Goal: Transaction & Acquisition: Obtain resource

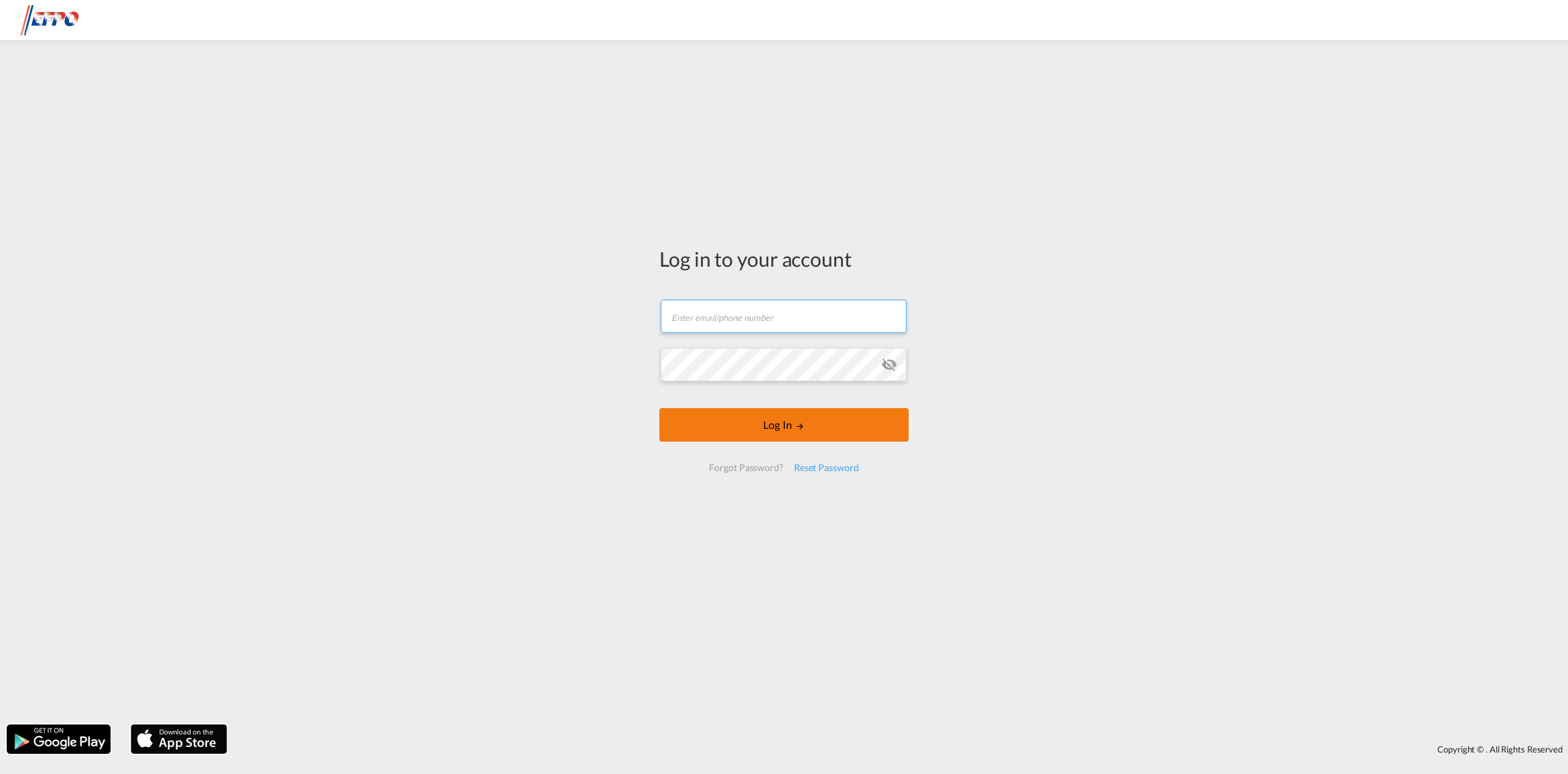
type input "[DOMAIN_NAME][EMAIL_ADDRESS][DOMAIN_NAME]"
click at [740, 420] on button "Log In" at bounding box center [784, 425] width 249 height 34
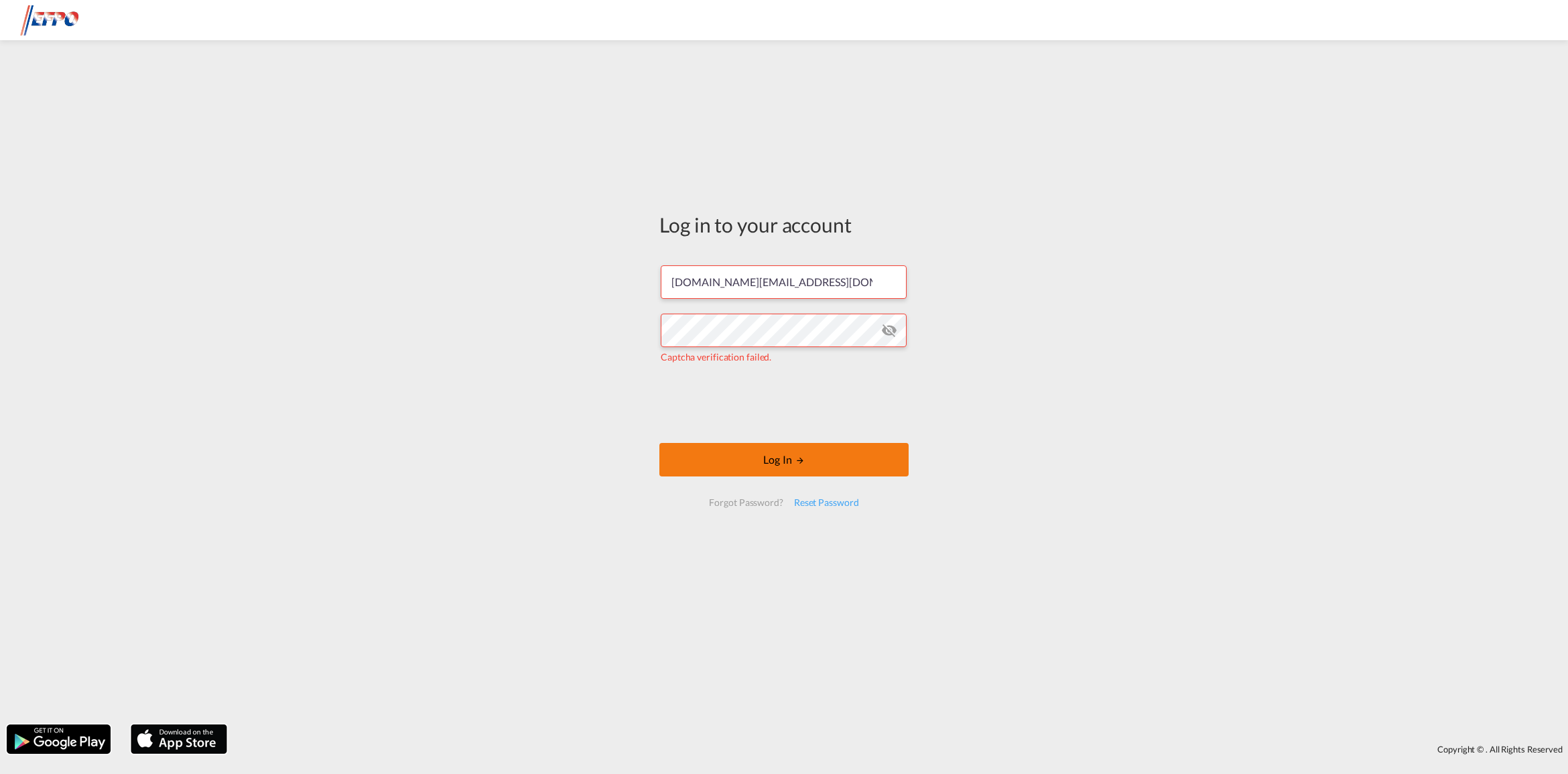
click at [713, 457] on button "Log In" at bounding box center [784, 459] width 249 height 34
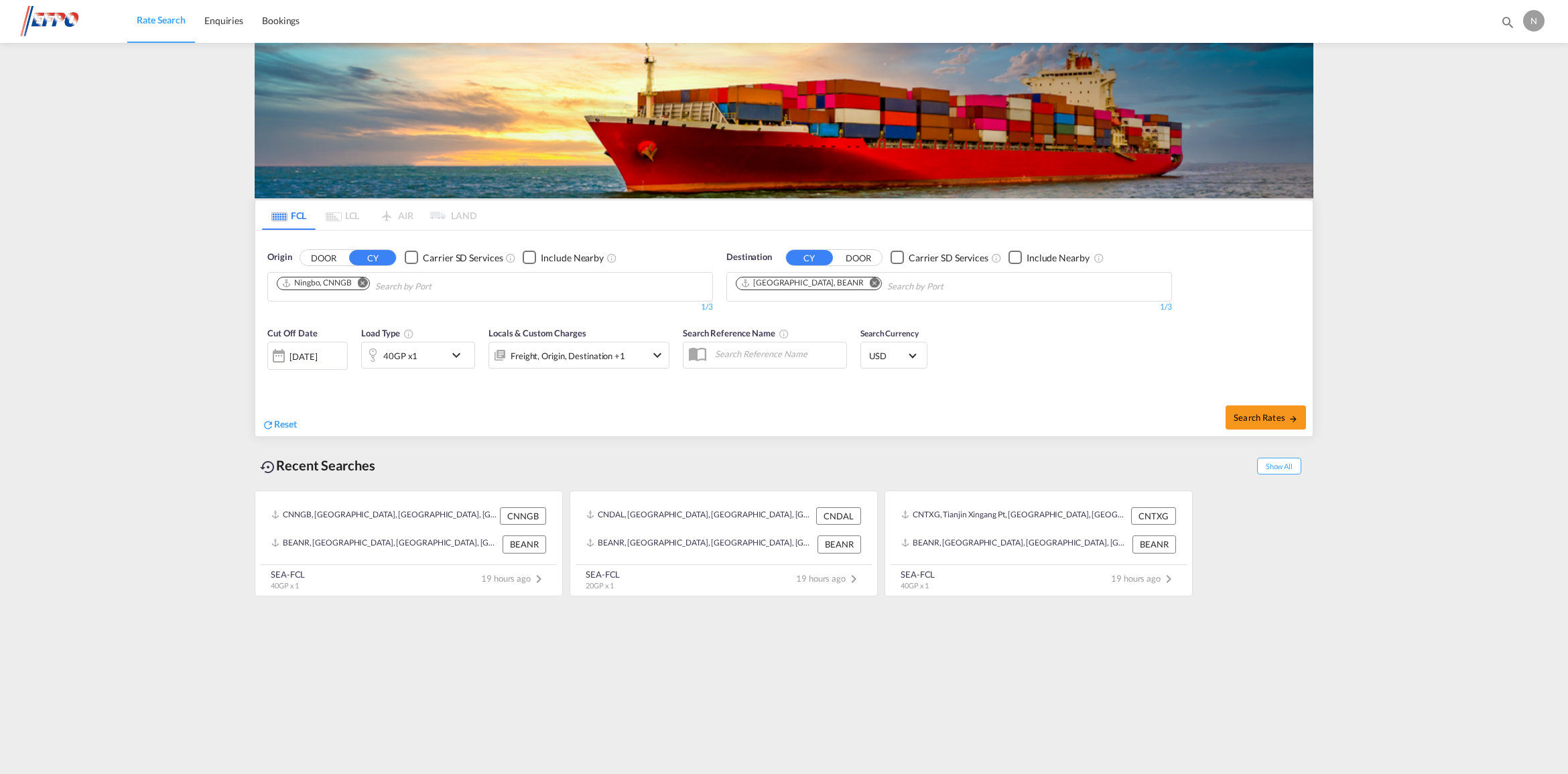
click at [360, 285] on md-icon "Remove" at bounding box center [363, 282] width 10 height 10
click at [349, 288] on body "Rate Search Enquiries Bookings Rate Search Enquiries Bookings" at bounding box center [784, 387] width 1568 height 774
type input "cnsha"
click at [307, 317] on div "Shanghai China CNSHA" at bounding box center [380, 318] width 255 height 40
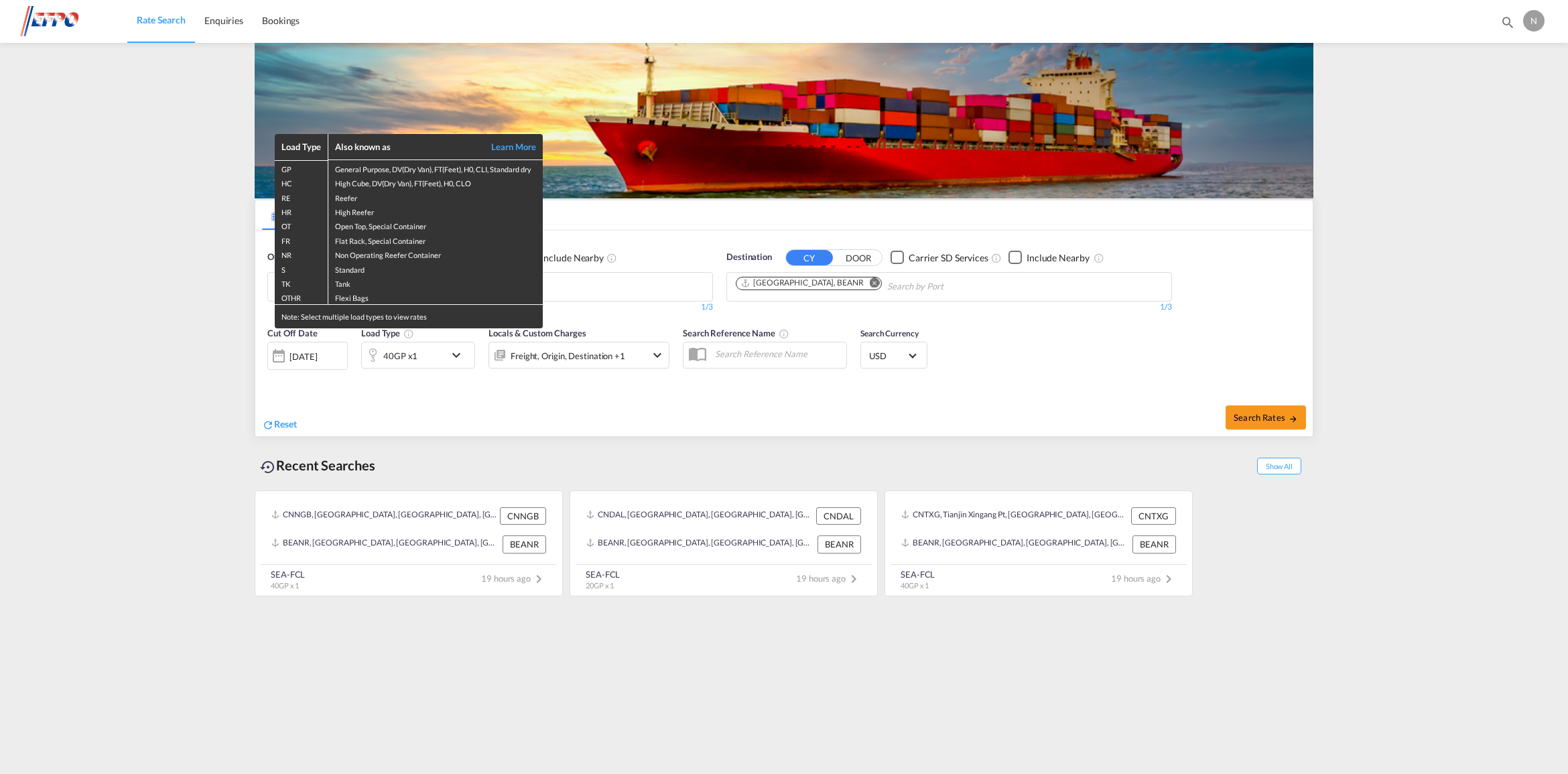
click at [1242, 418] on div "Load Type Also known as Learn More GP General Purpose, DV(Dry Van), FT(Feet), H…" at bounding box center [784, 387] width 1568 height 774
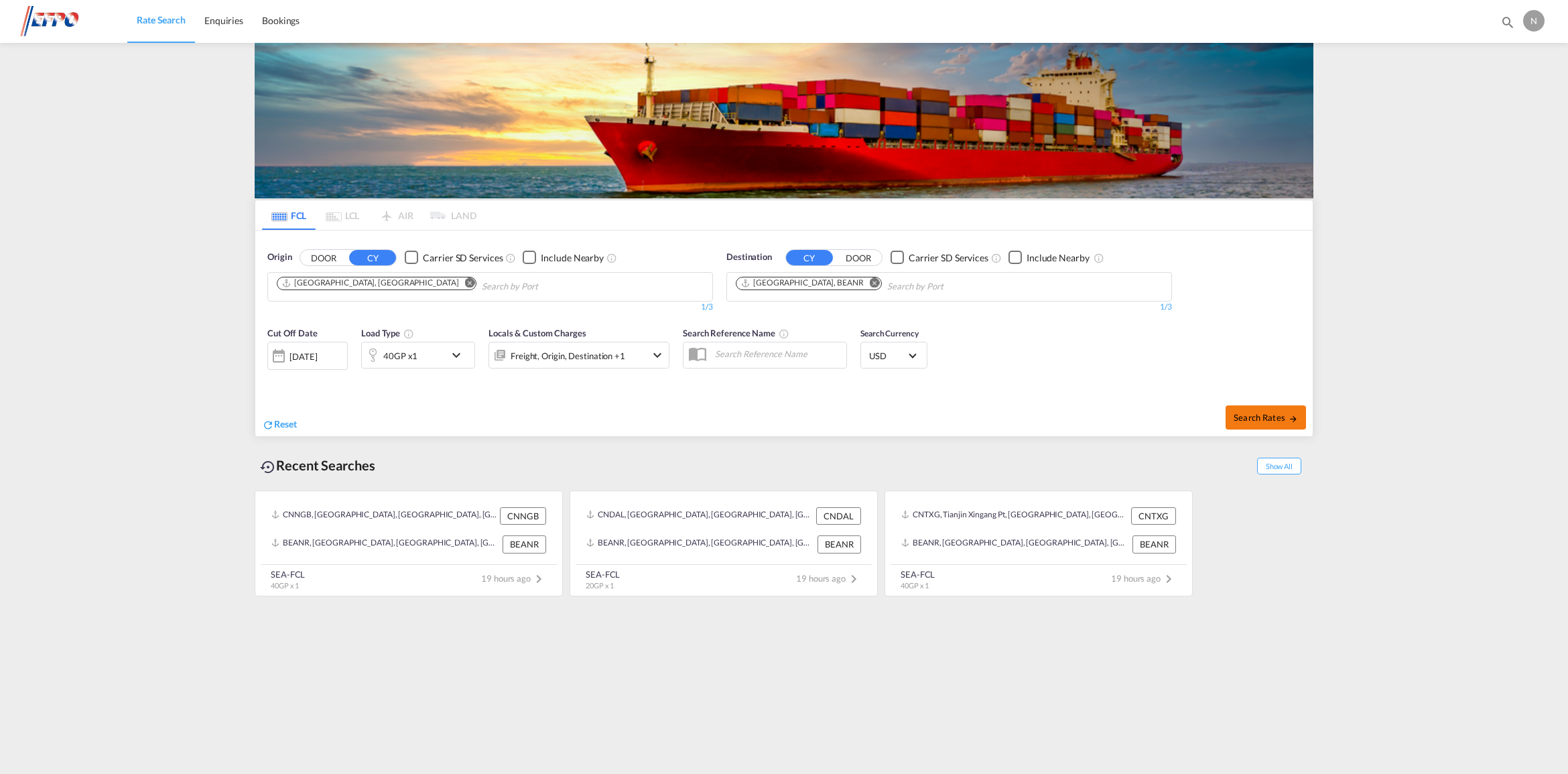
click at [1242, 418] on span "Search Rates" at bounding box center [1265, 417] width 64 height 11
type input "CNSHA to BEANR / 14 Aug 2025"
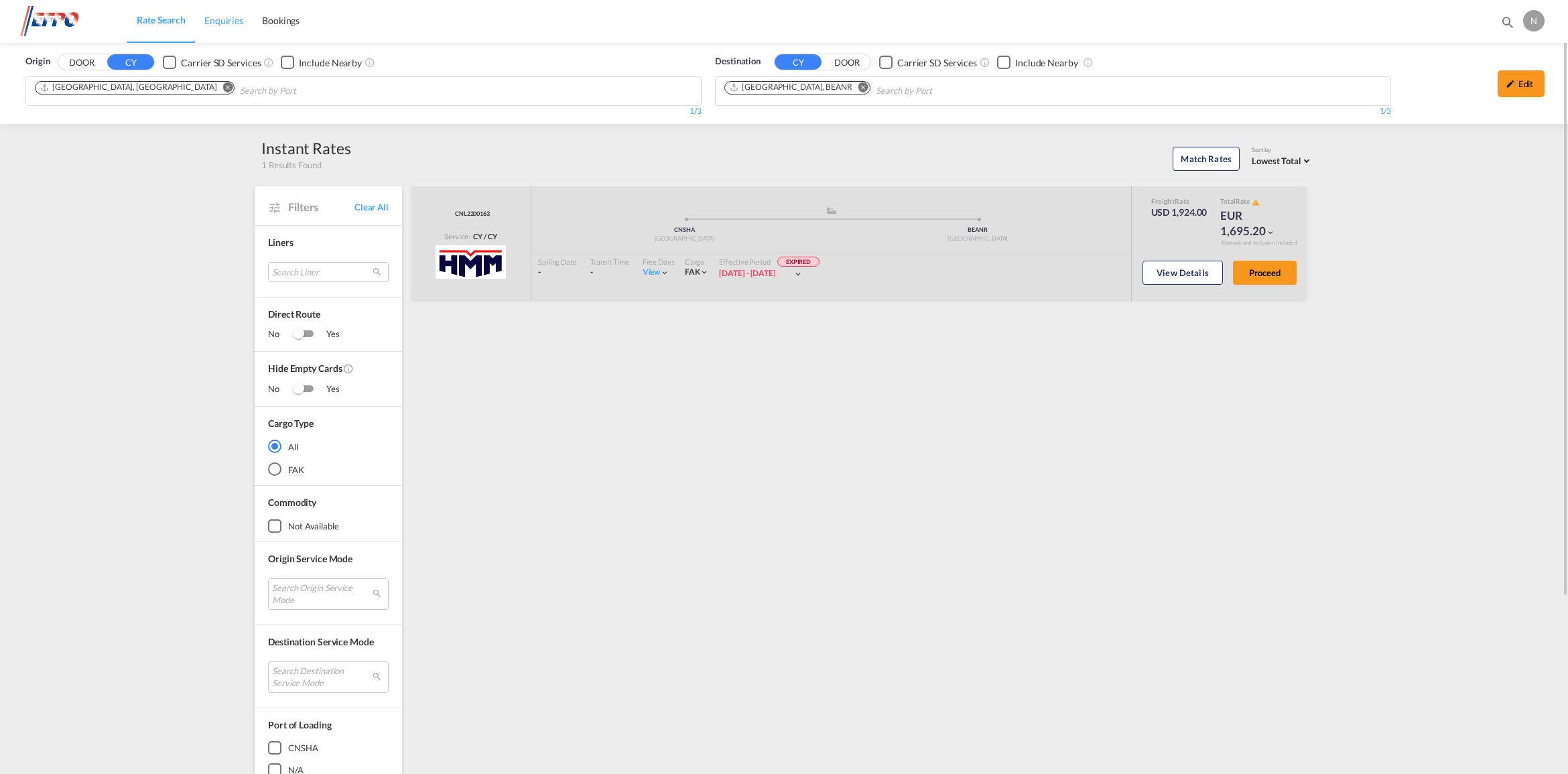
click at [218, 18] on span "Enquiries" at bounding box center [223, 20] width 39 height 12
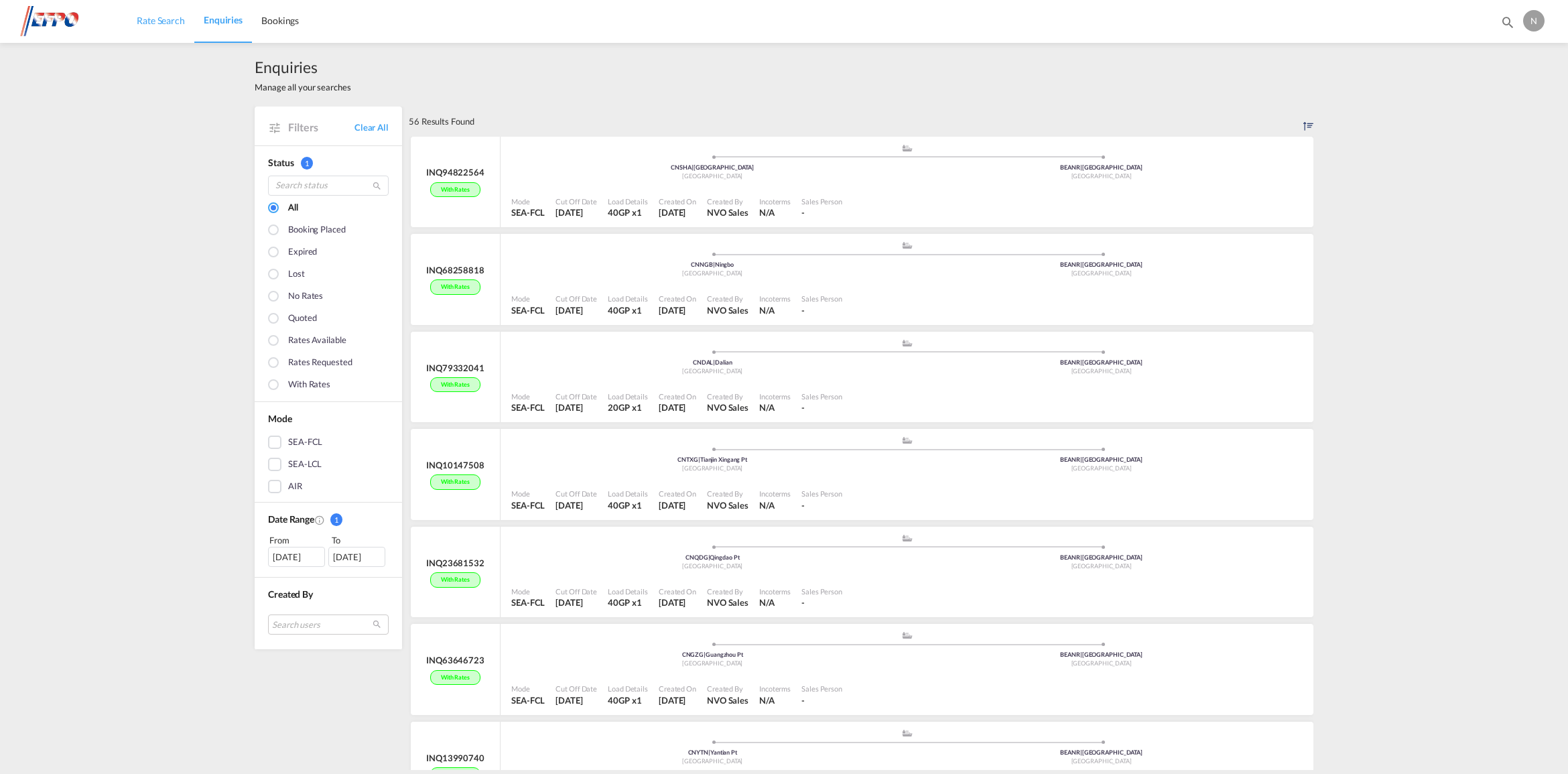
click at [155, 23] on span "Rate Search" at bounding box center [161, 20] width 48 height 12
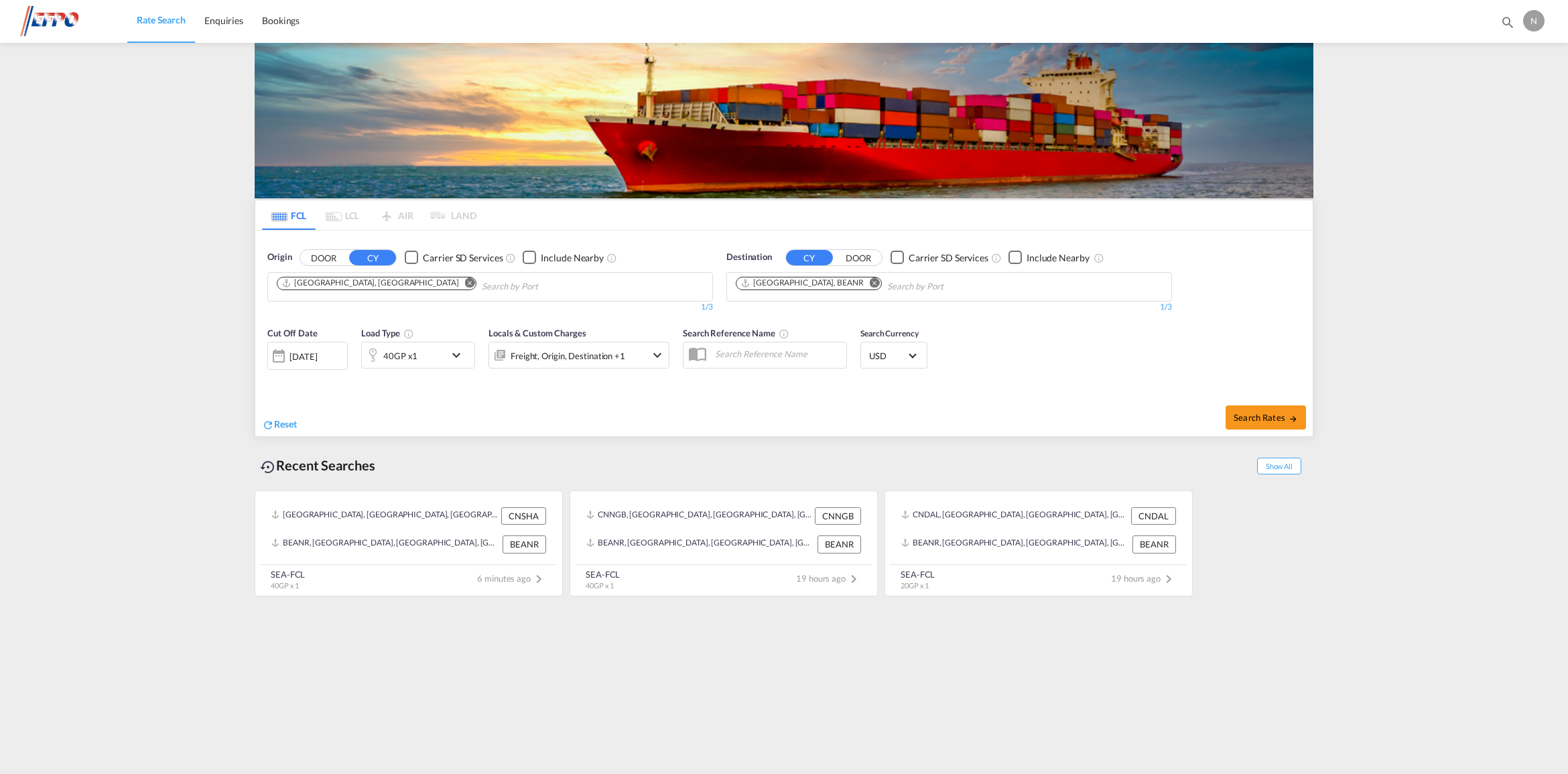
click at [465, 280] on md-icon "Remove" at bounding box center [470, 282] width 10 height 10
click at [350, 286] on input "Chips input." at bounding box center [340, 287] width 127 height 21
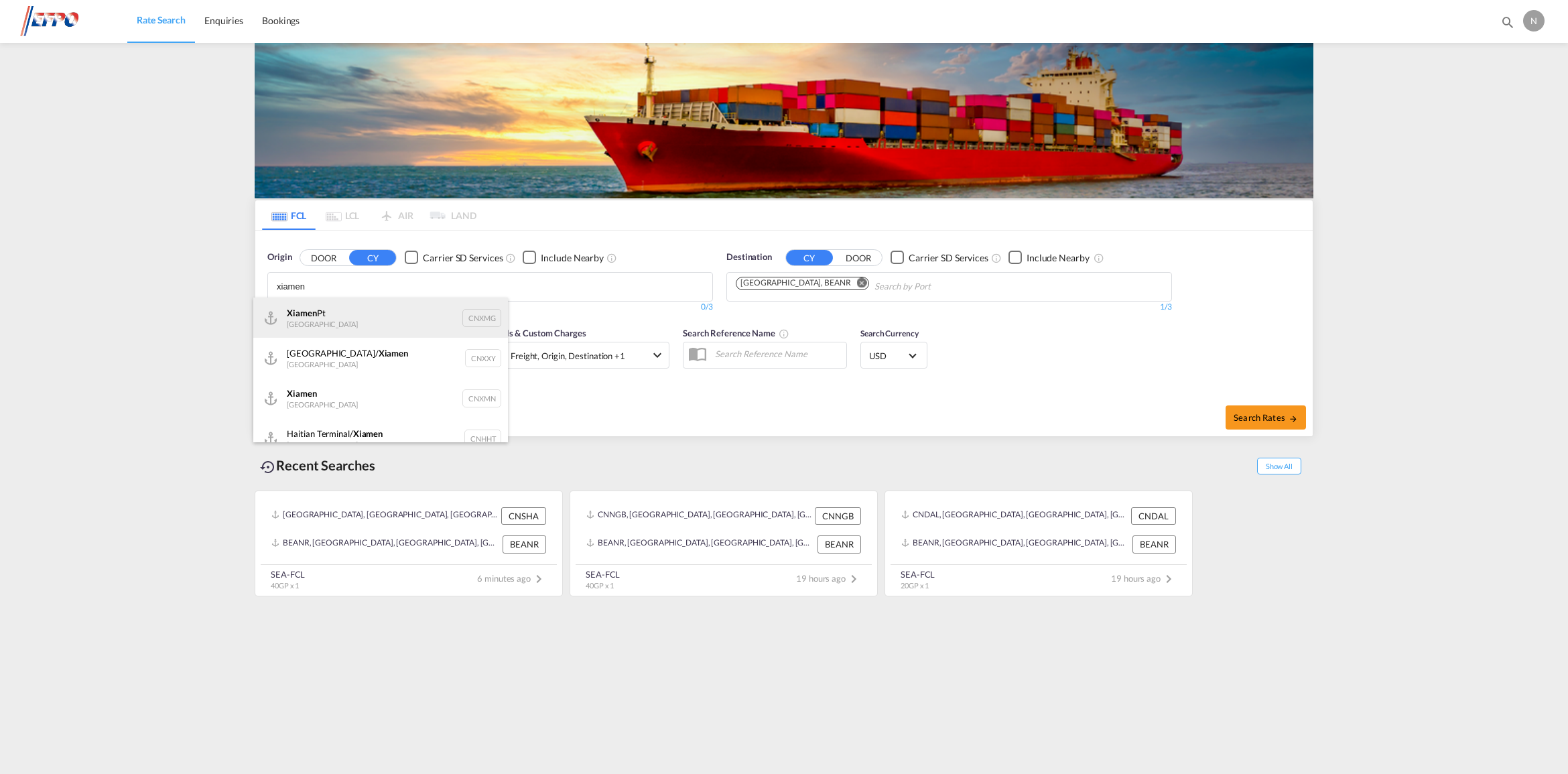
type input "xiamen"
click at [350, 316] on div "Xiamen Pt China CNXMG" at bounding box center [380, 318] width 255 height 40
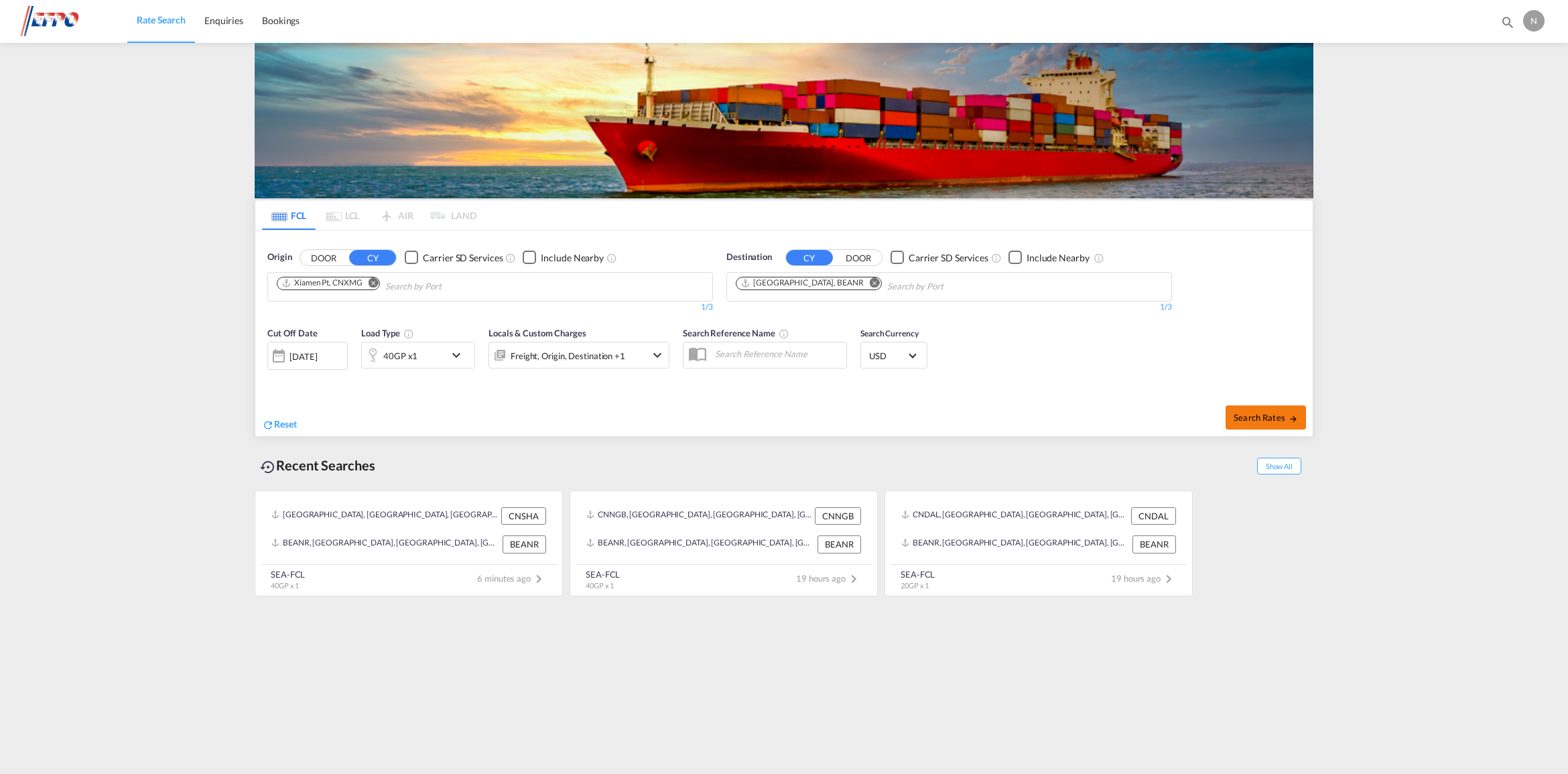
click at [1283, 413] on span "Search Rates" at bounding box center [1265, 417] width 64 height 11
type input "CNXMG to BEANR / [DATE]"
